Goal: Task Accomplishment & Management: Manage account settings

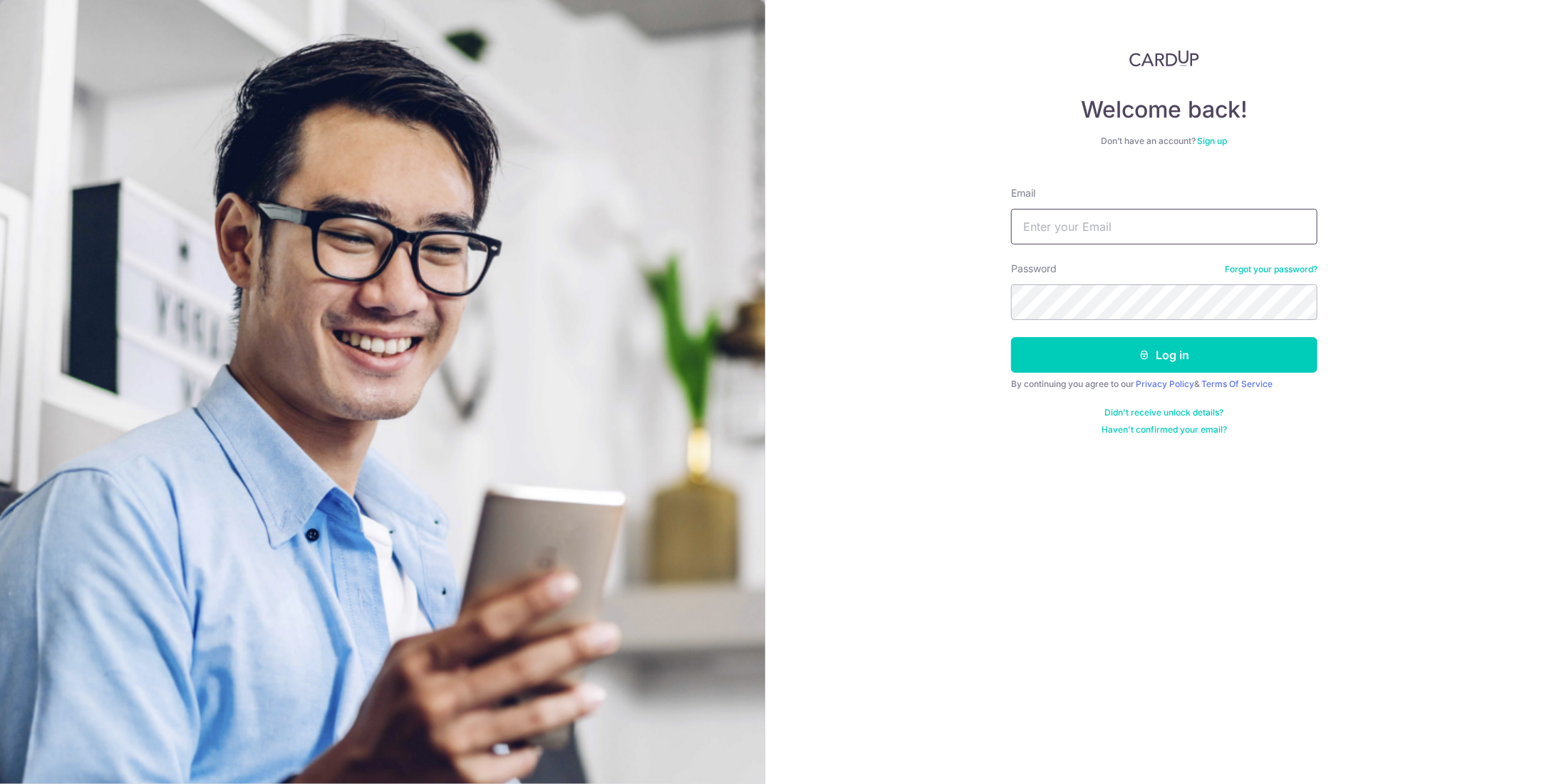
click at [1067, 219] on input "Email" at bounding box center [1164, 226] width 306 height 35
type input "[EMAIL_ADDRESS][DOMAIN_NAME]"
click at [1086, 363] on button "Log in" at bounding box center [1164, 355] width 306 height 35
